Goal: Navigation & Orientation: Find specific page/section

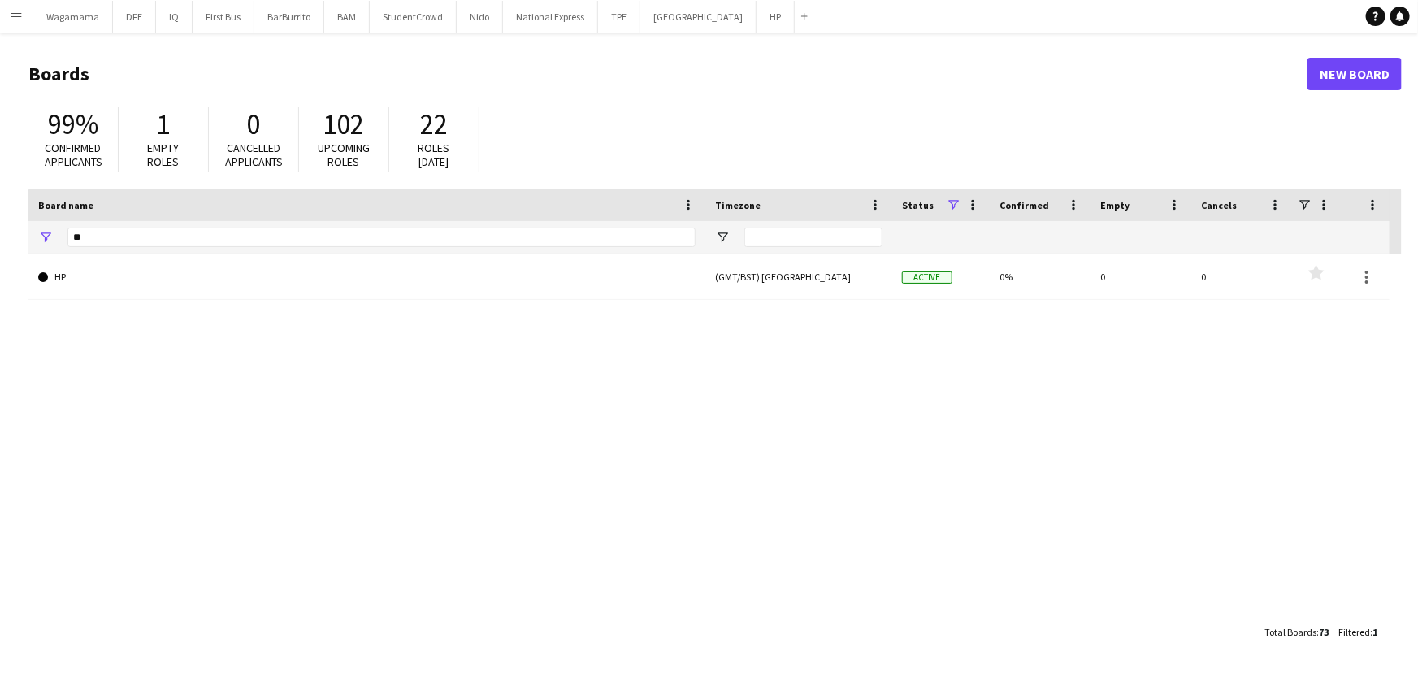
click at [10, 22] on app-icon "Menu" at bounding box center [16, 16] width 13 height 13
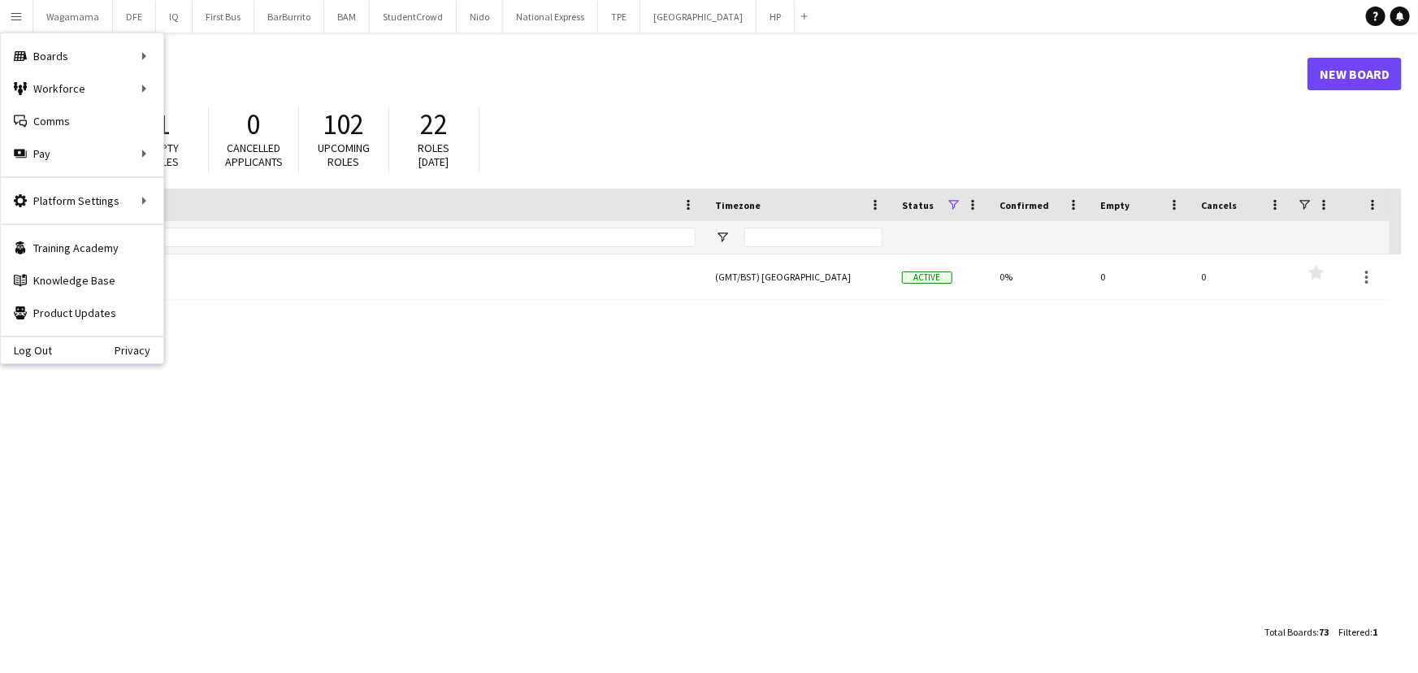
click at [303, 54] on header "Boards New Board" at bounding box center [714, 74] width 1373 height 50
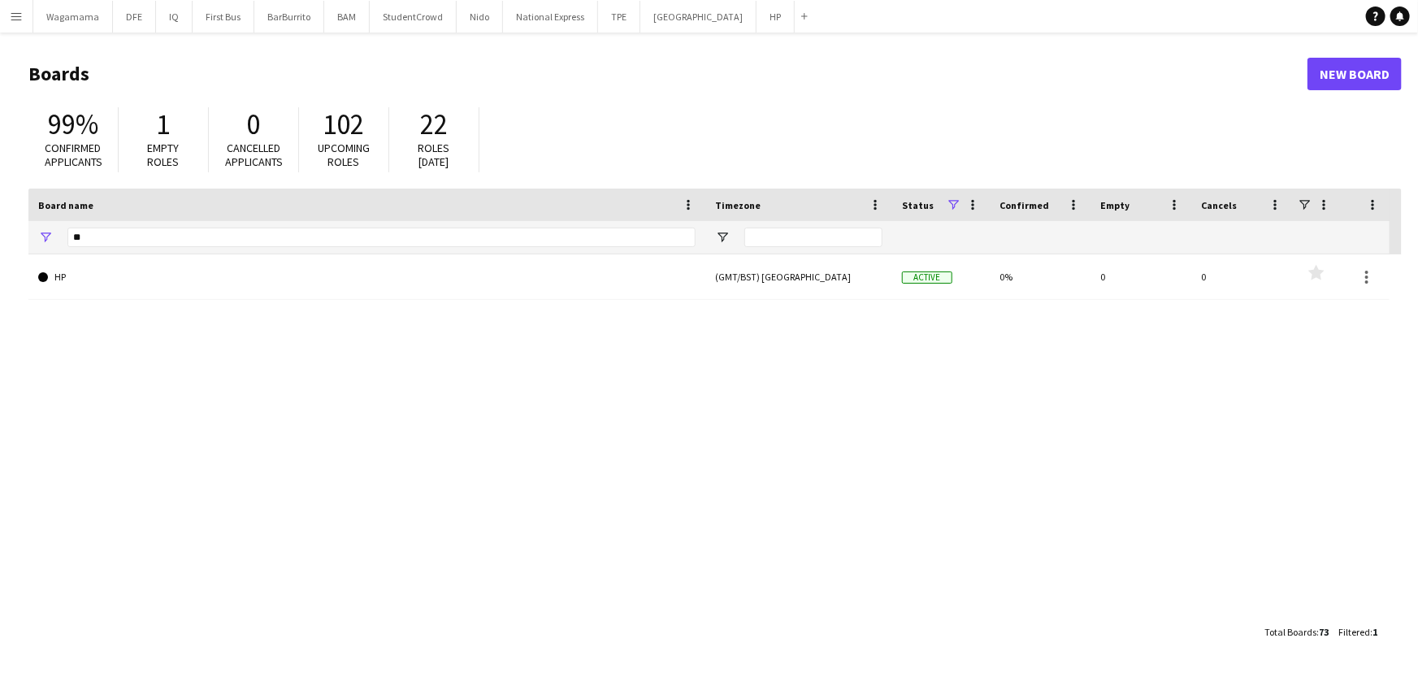
click at [21, 16] on app-icon "Menu" at bounding box center [16, 16] width 13 height 13
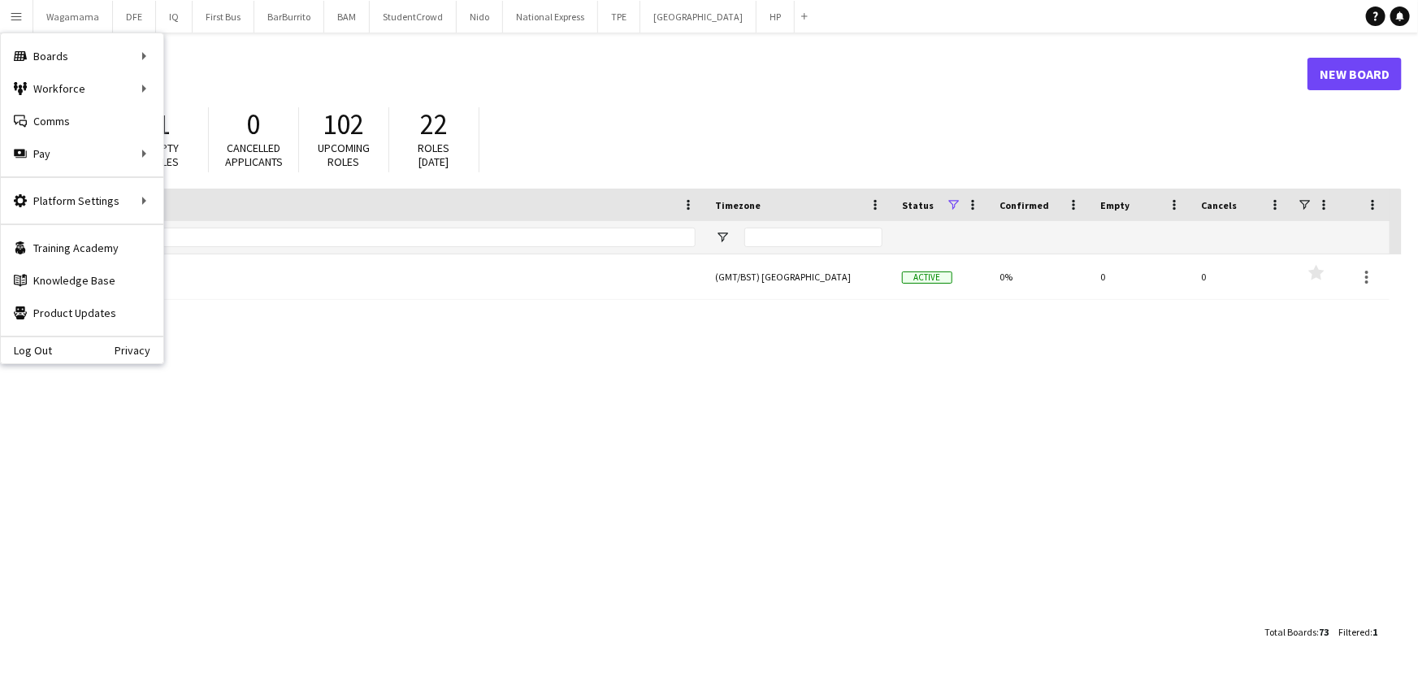
click at [268, 50] on header "Boards New Board" at bounding box center [714, 74] width 1373 height 50
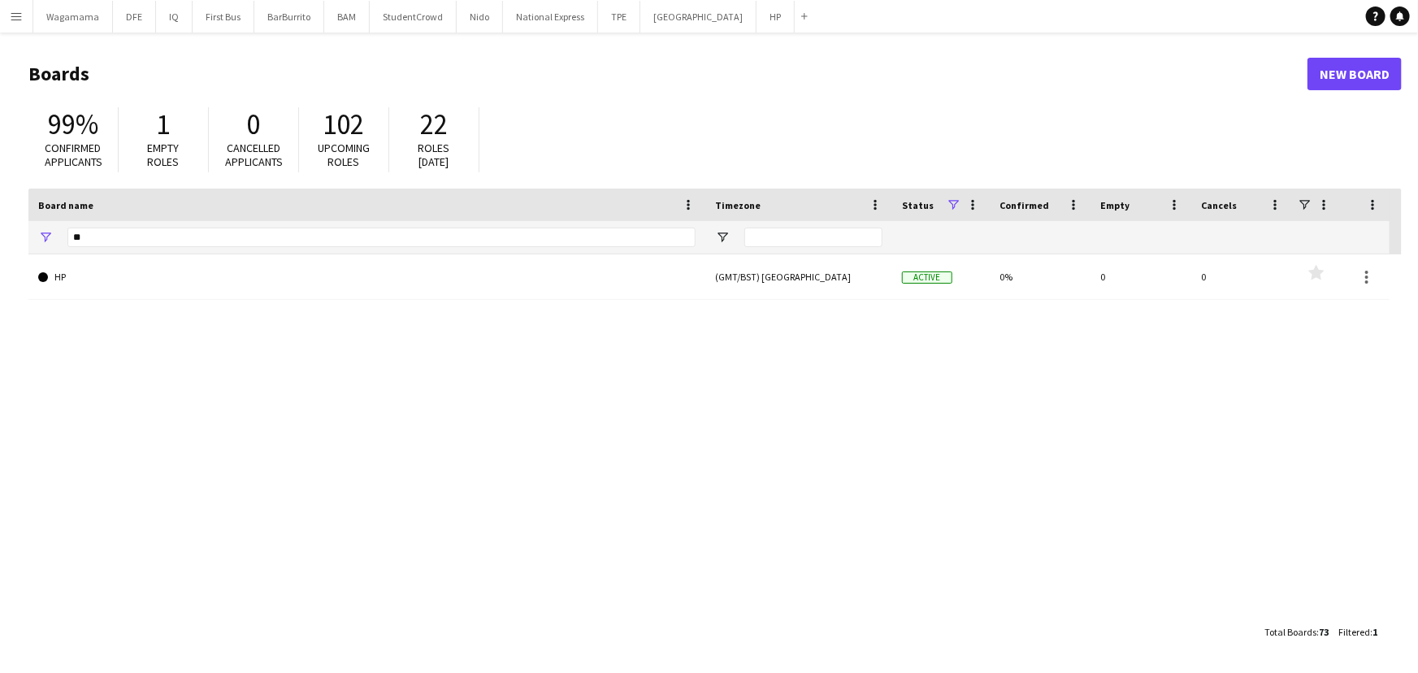
click at [11, 17] on app-icon "Menu" at bounding box center [16, 16] width 13 height 13
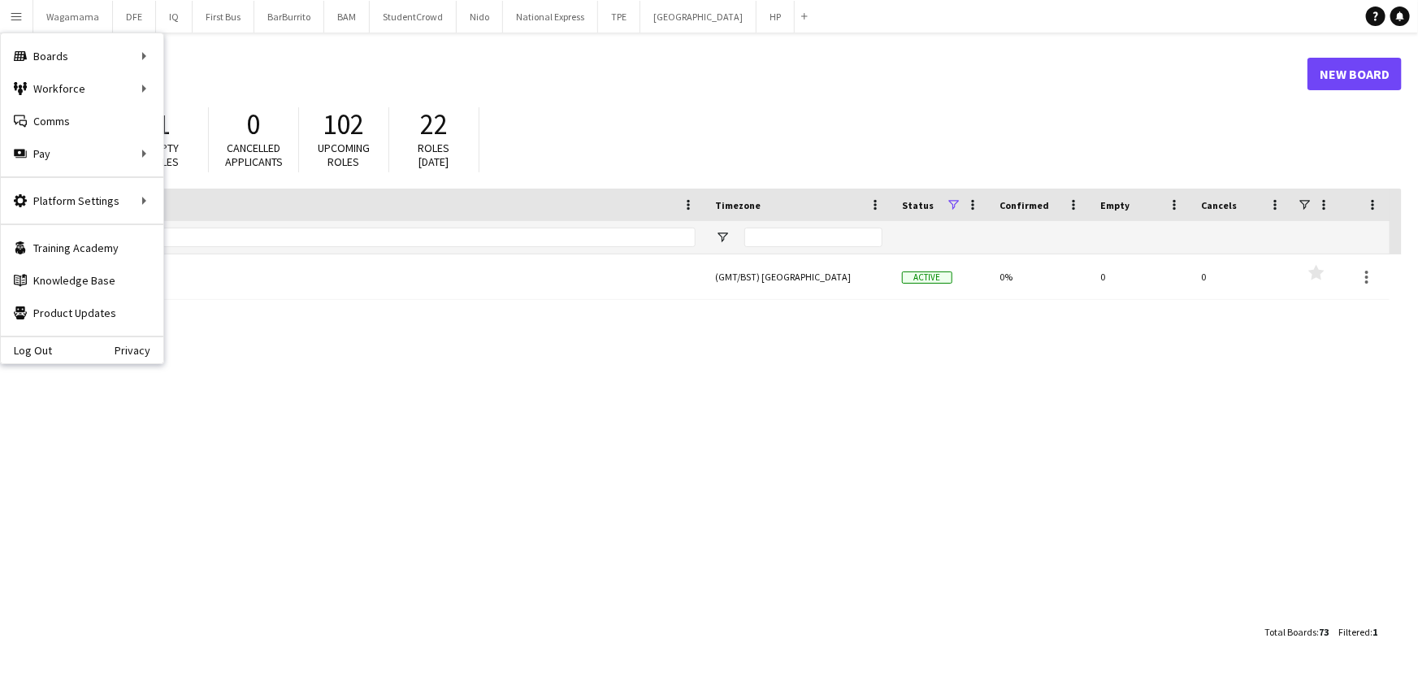
click at [450, 83] on h1 "Boards" at bounding box center [667, 74] width 1279 height 24
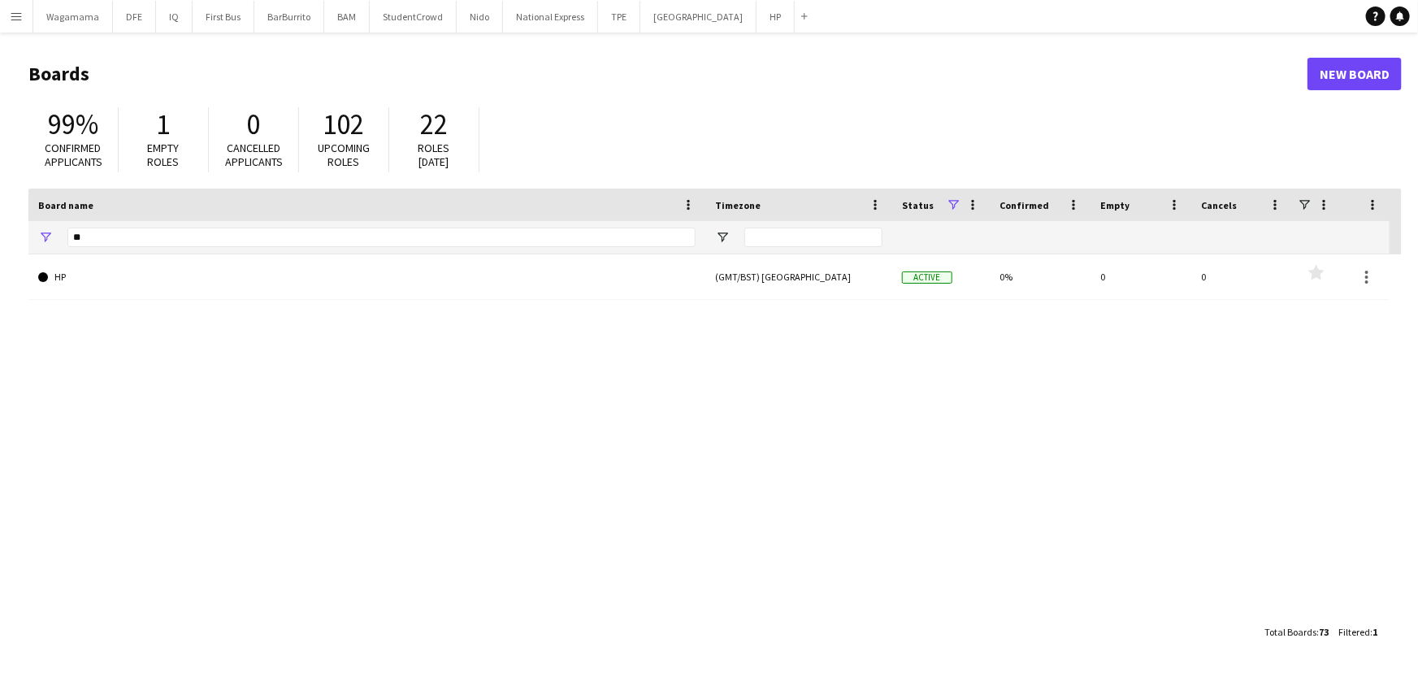
click at [15, 21] on app-icon "Menu" at bounding box center [16, 16] width 13 height 13
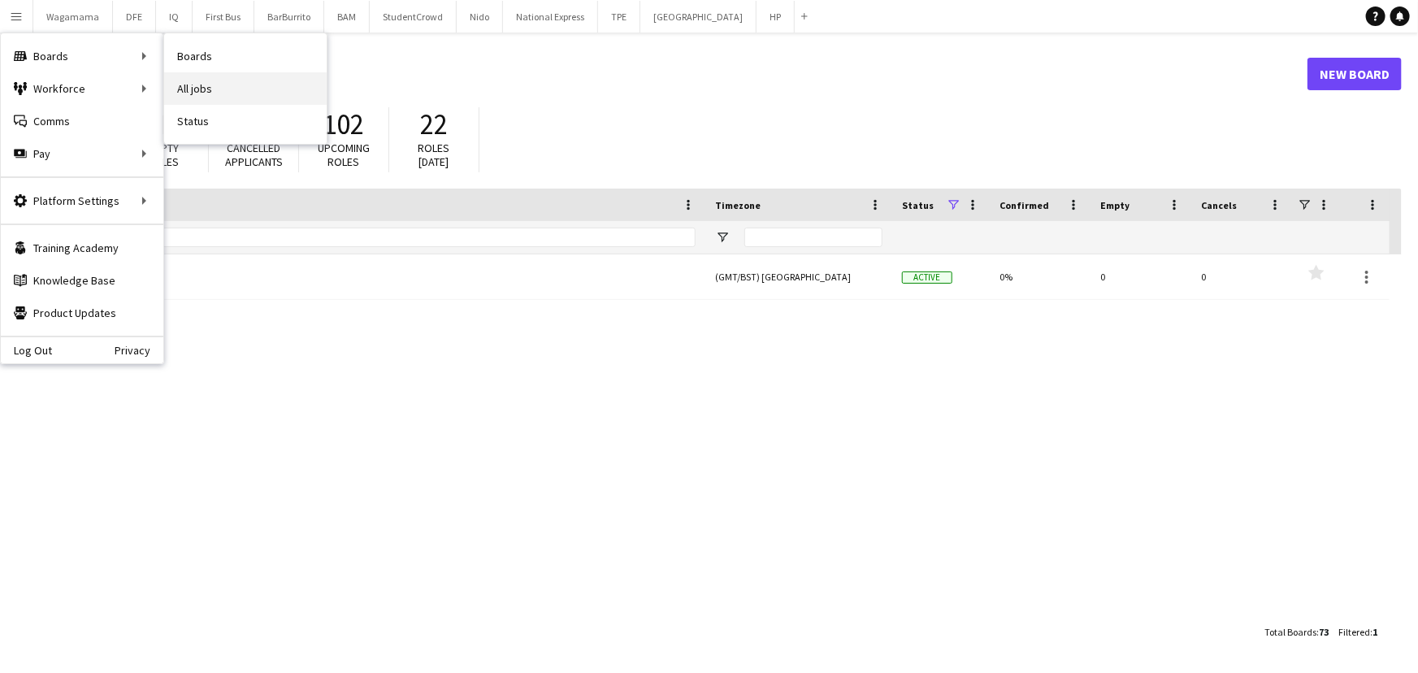
click at [211, 81] on link "All jobs" at bounding box center [245, 88] width 162 height 32
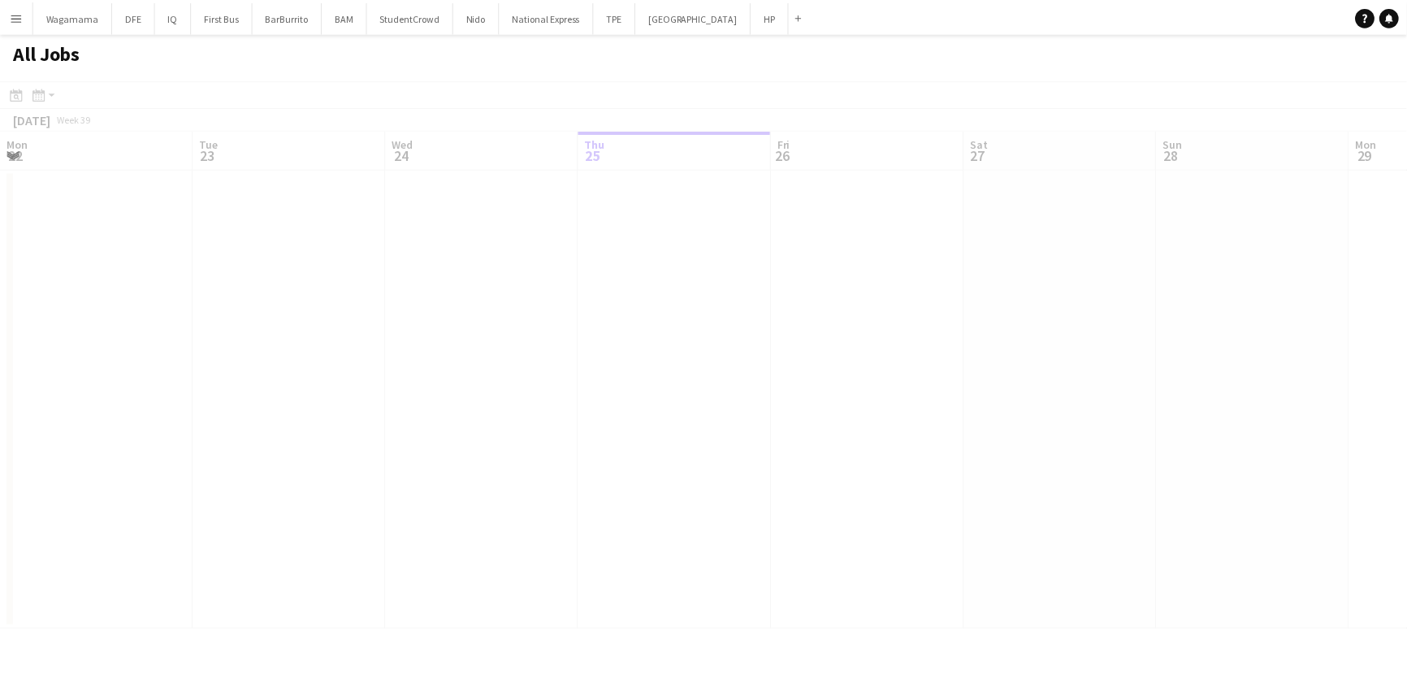
scroll to position [0, 388]
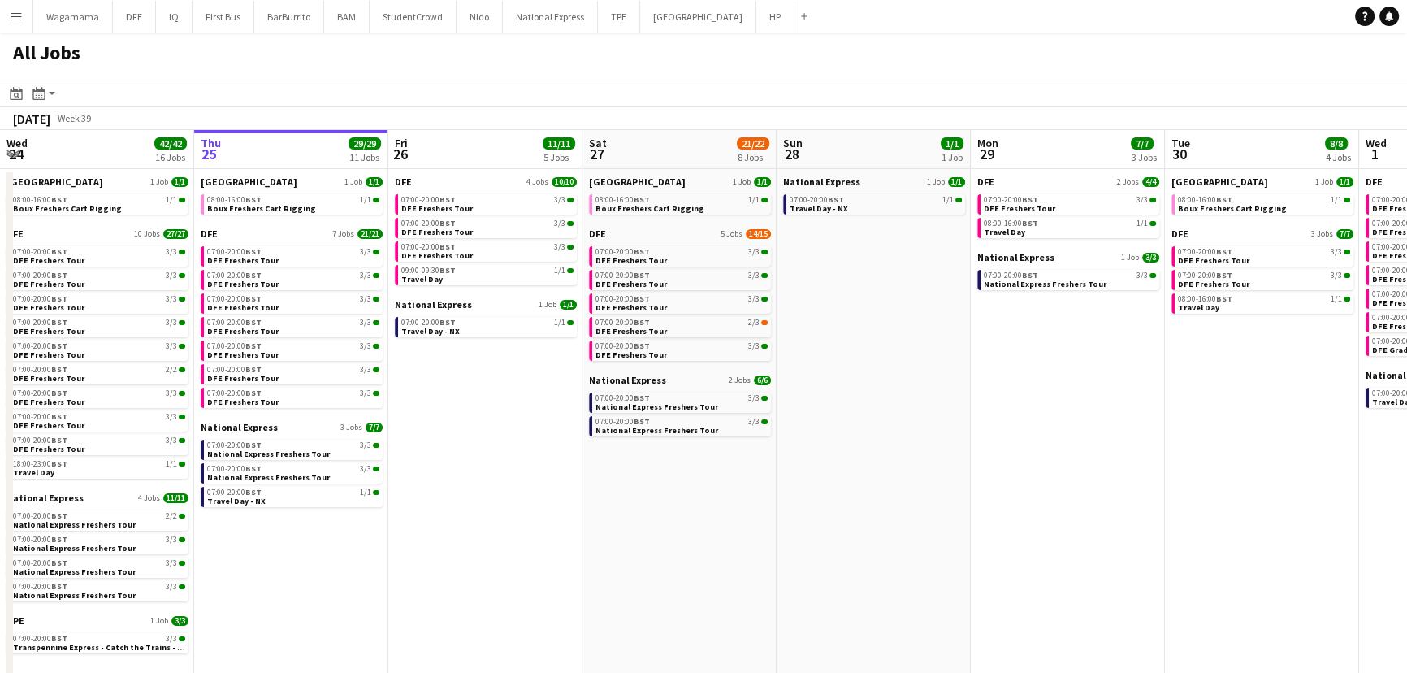
click at [265, 157] on app-all-jobs-date-header "Thu 25 29/29 11 Jobs" at bounding box center [291, 149] width 194 height 39
click at [271, 202] on div "08:00-16:00 BST 1/1" at bounding box center [293, 200] width 172 height 8
click at [288, 255] on link "07:00-20:00 BST 3/3 DFE Freshers Tour" at bounding box center [293, 255] width 172 height 19
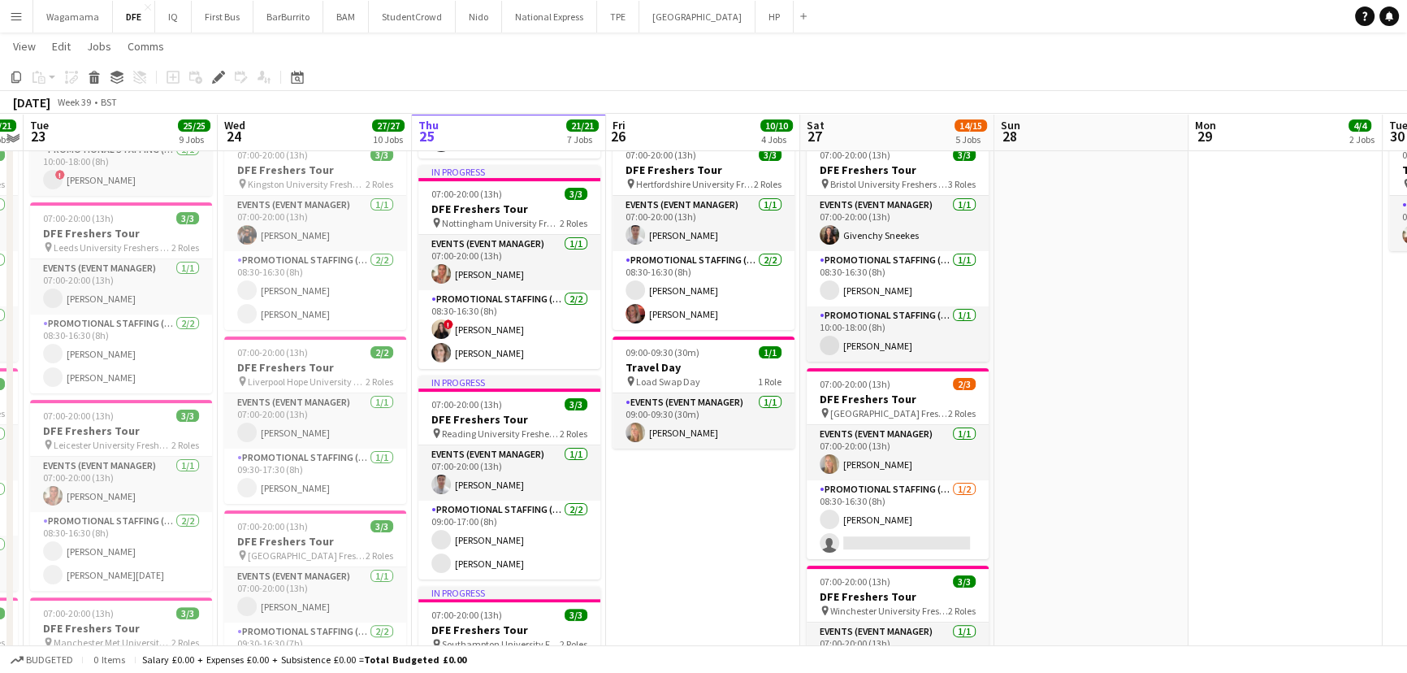
scroll to position [443, 0]
